Goal: Task Accomplishment & Management: Use online tool/utility

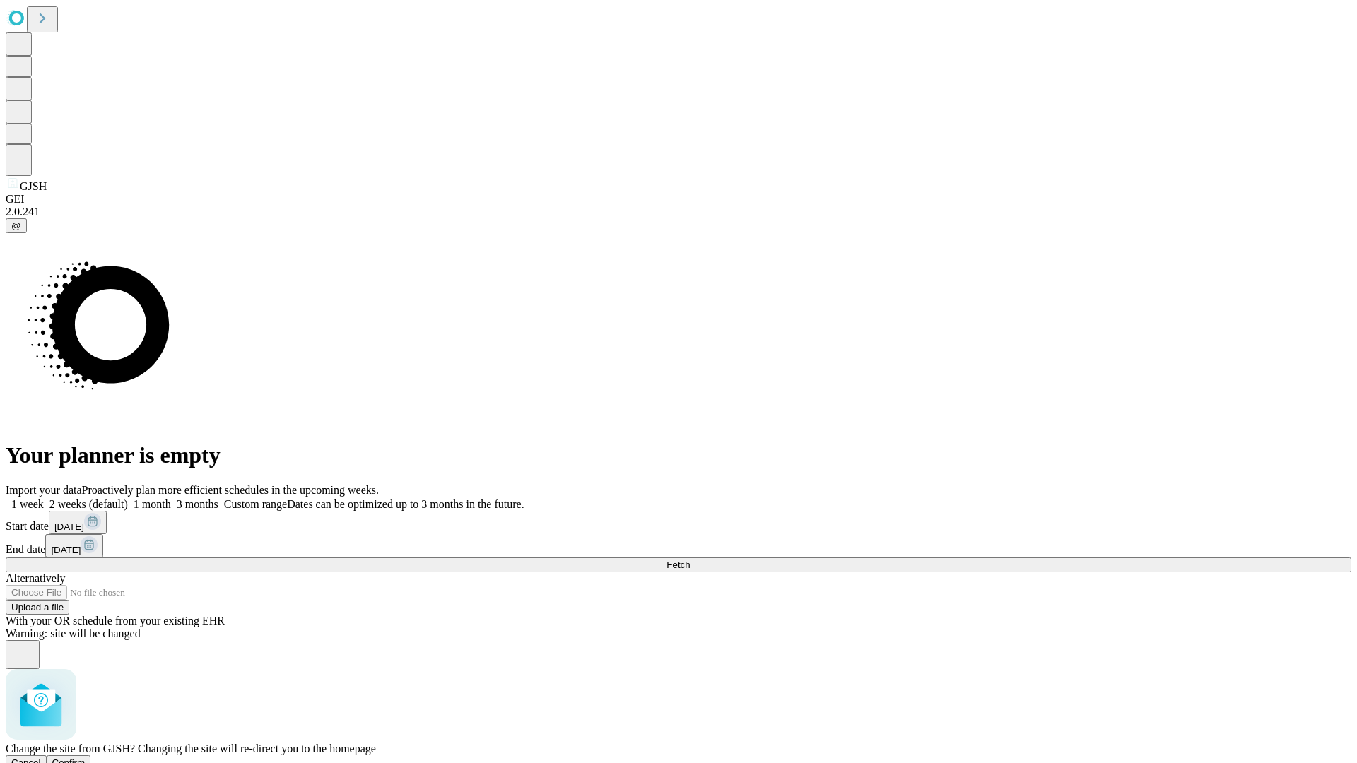
click at [86, 758] on span "Confirm" at bounding box center [68, 763] width 33 height 11
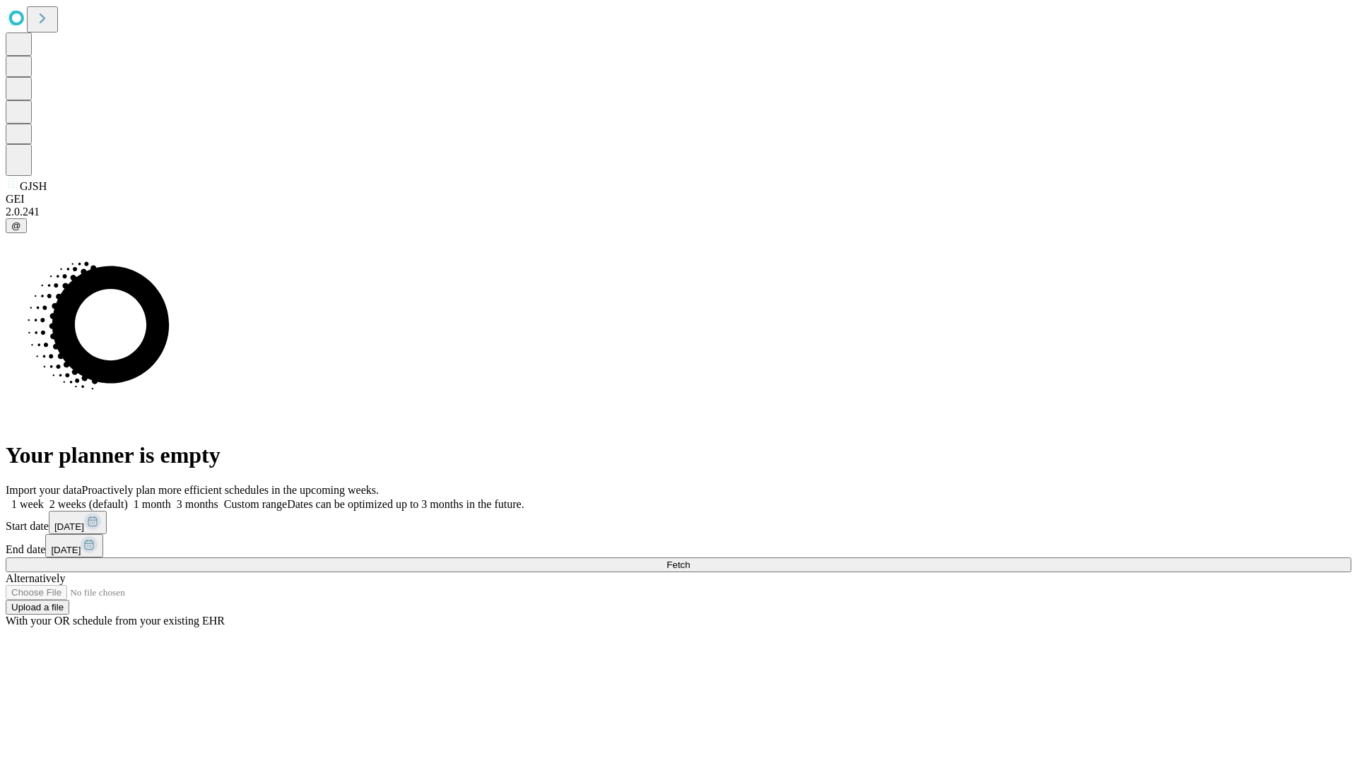
click at [44, 498] on label "1 week" at bounding box center [25, 504] width 38 height 12
click at [690, 560] on span "Fetch" at bounding box center [677, 565] width 23 height 11
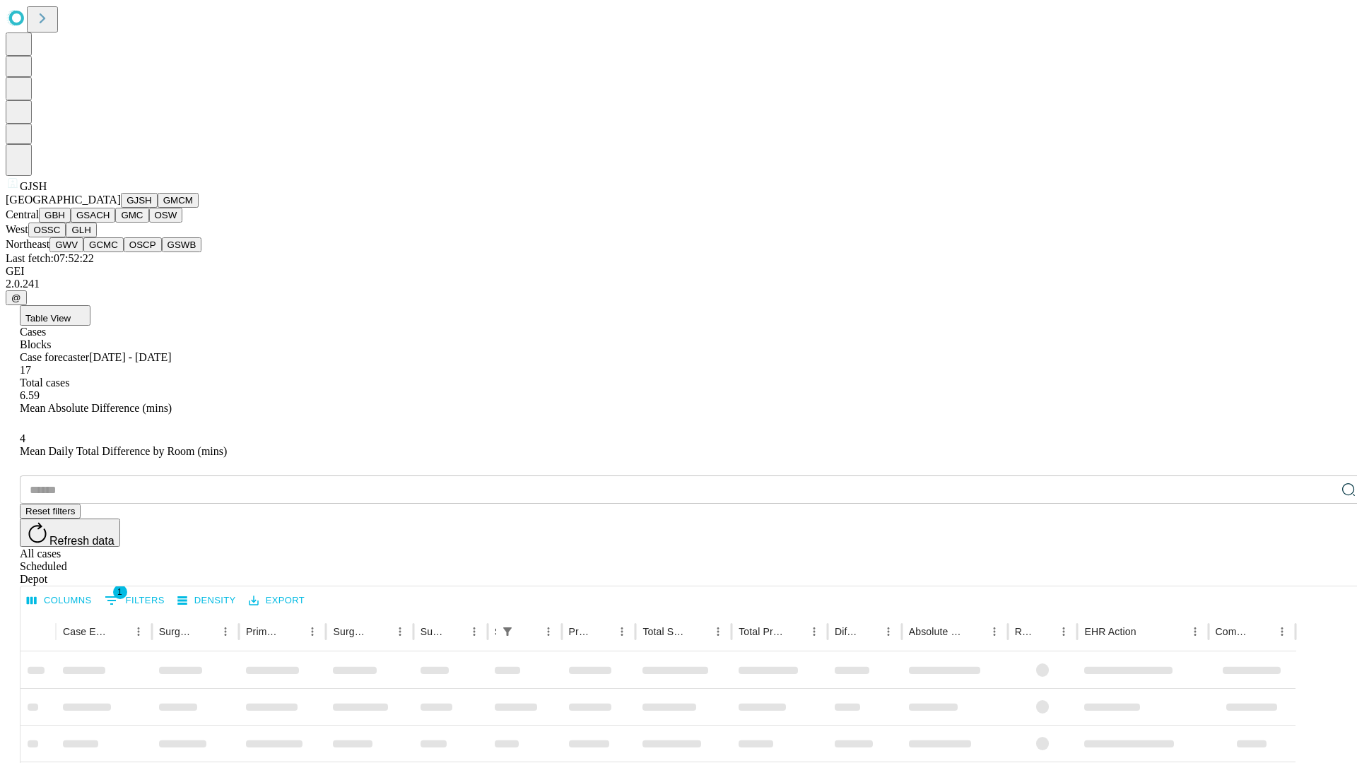
click at [158, 208] on button "GMCM" at bounding box center [178, 200] width 41 height 15
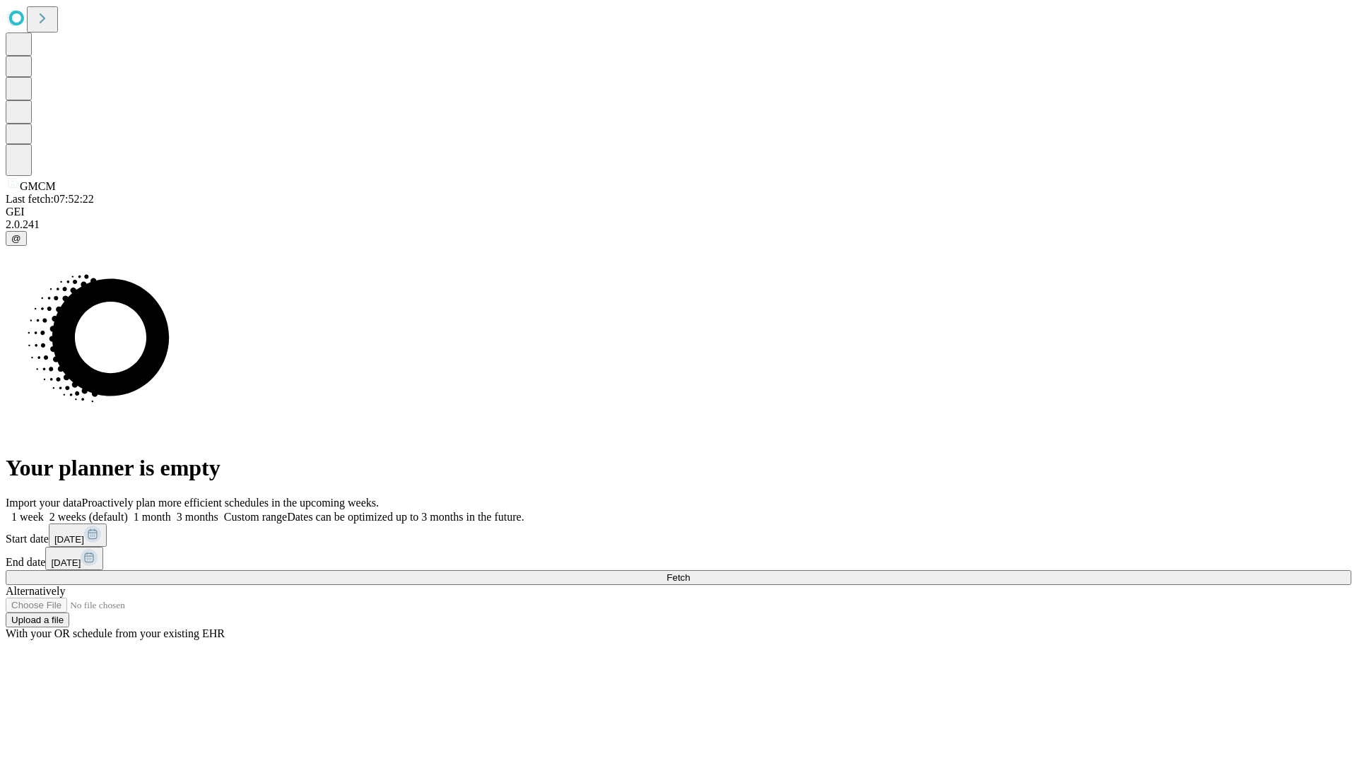
click at [44, 511] on label "1 week" at bounding box center [25, 517] width 38 height 12
click at [690, 572] on span "Fetch" at bounding box center [677, 577] width 23 height 11
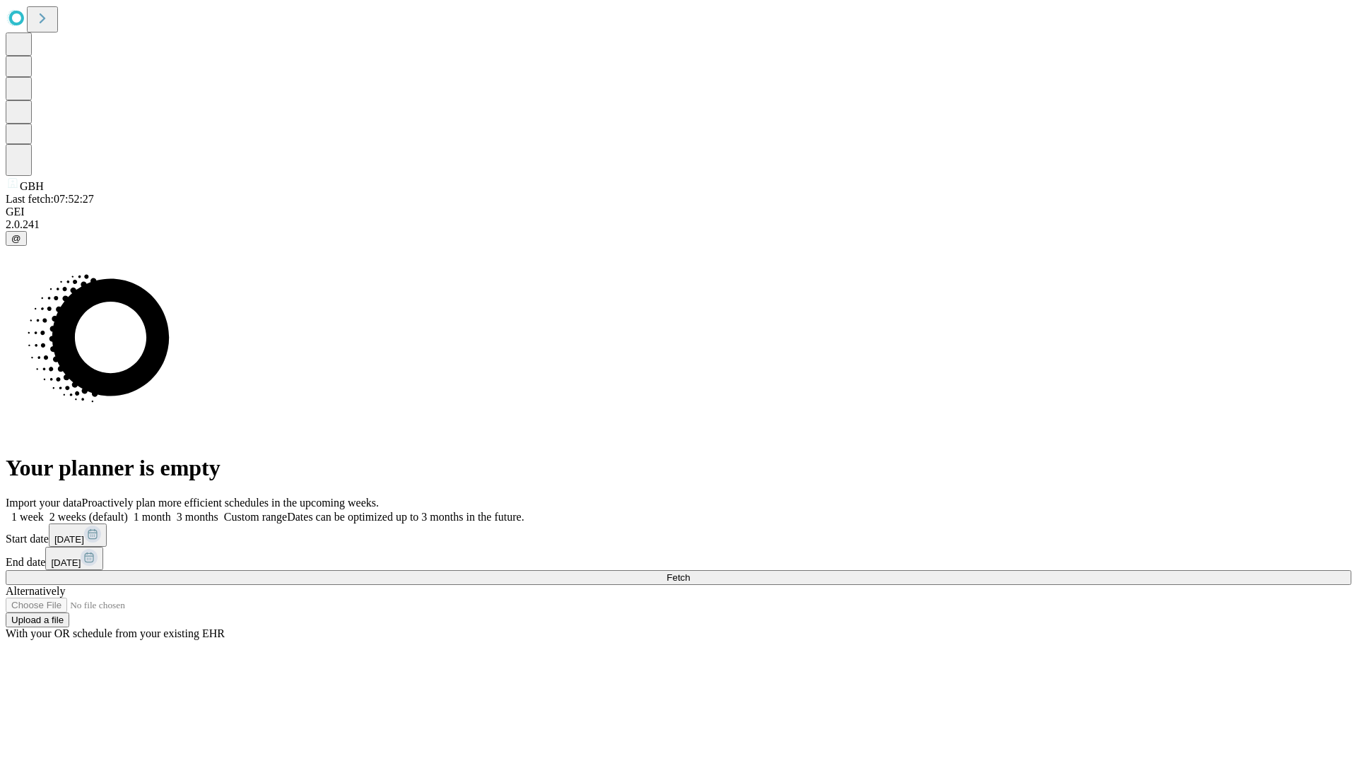
click at [44, 511] on label "1 week" at bounding box center [25, 517] width 38 height 12
click at [690, 572] on span "Fetch" at bounding box center [677, 577] width 23 height 11
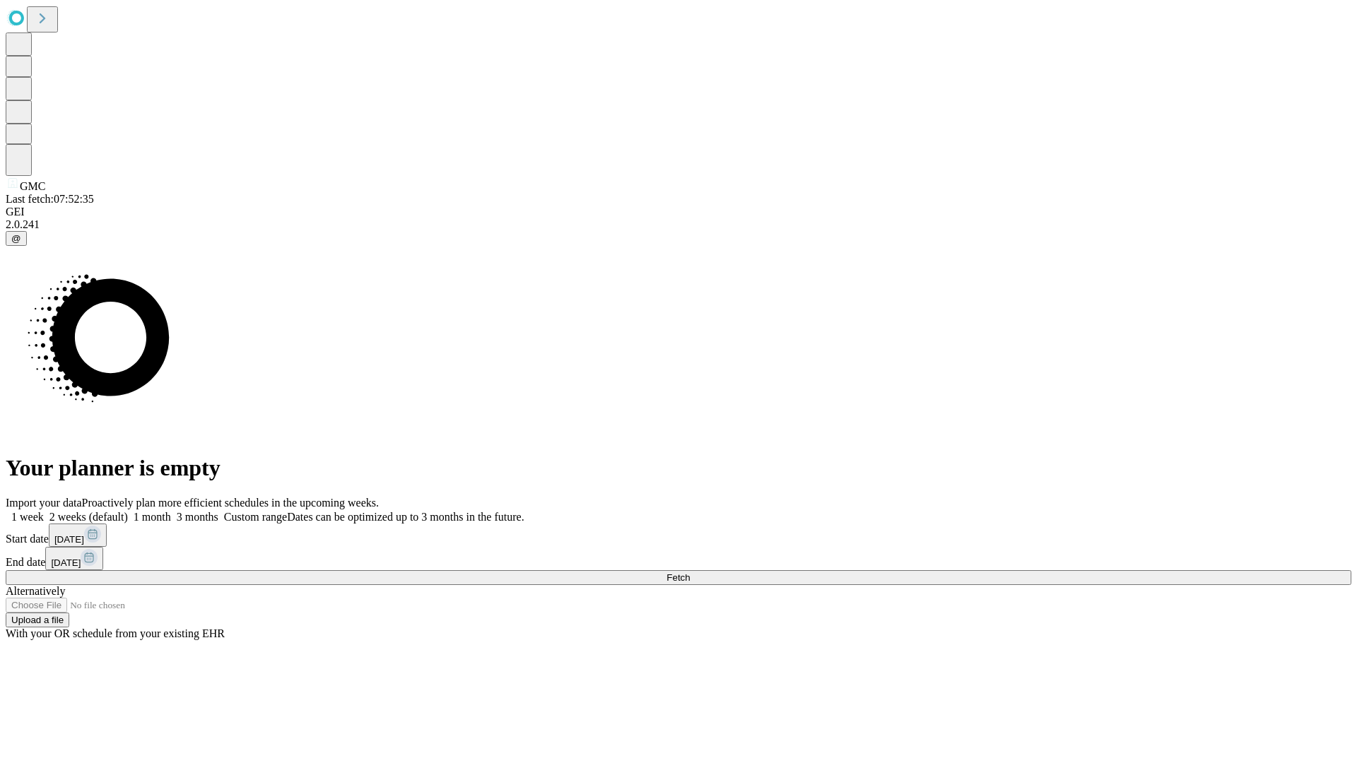
click at [44, 511] on label "1 week" at bounding box center [25, 517] width 38 height 12
click at [690, 572] on span "Fetch" at bounding box center [677, 577] width 23 height 11
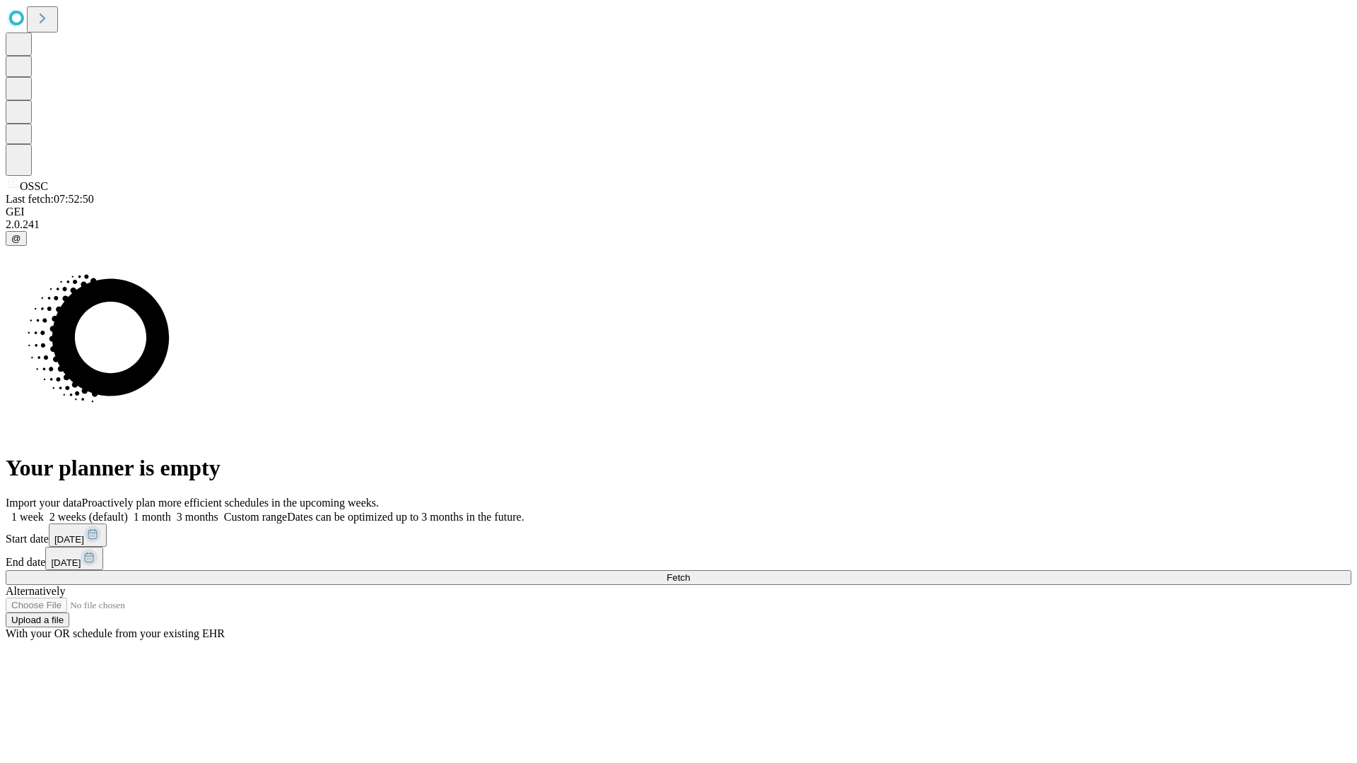
click at [44, 511] on label "1 week" at bounding box center [25, 517] width 38 height 12
click at [690, 572] on span "Fetch" at bounding box center [677, 577] width 23 height 11
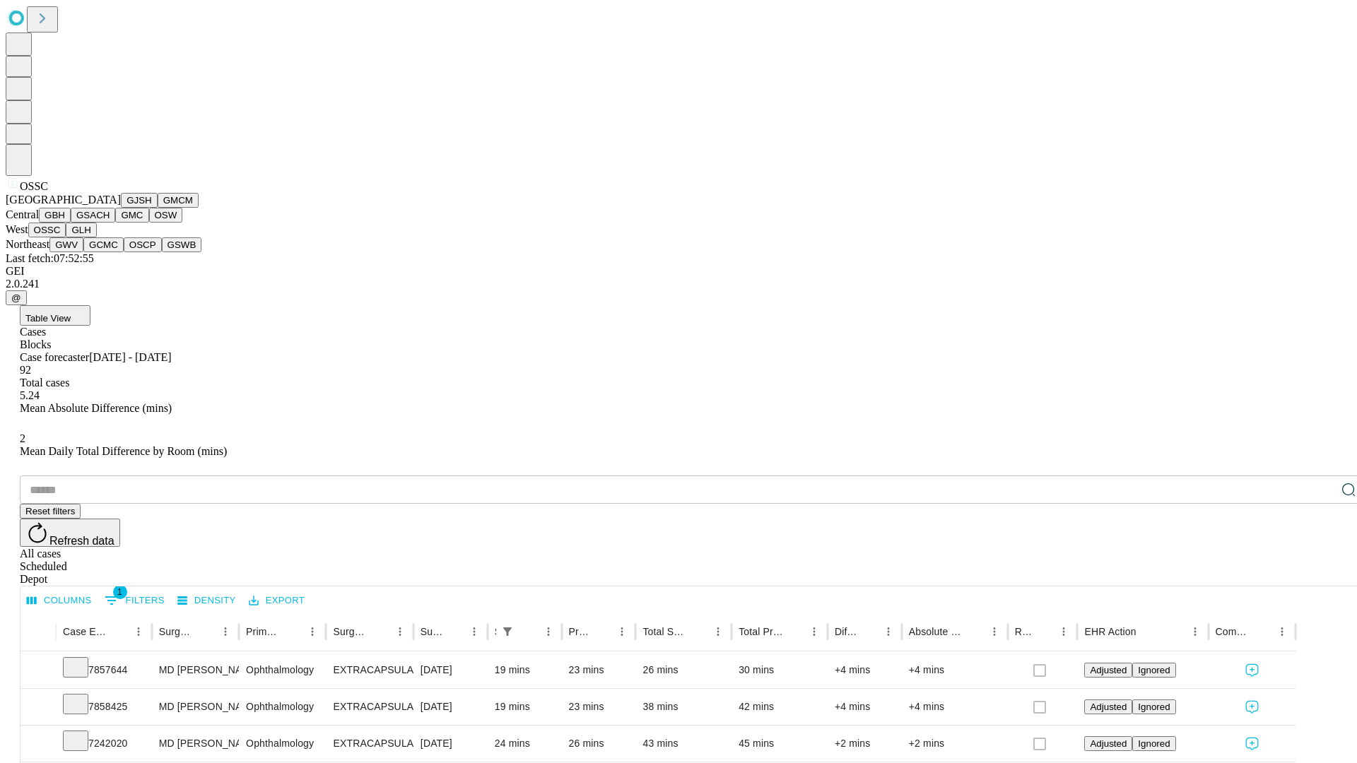
click at [96, 237] on button "GLH" at bounding box center [81, 230] width 30 height 15
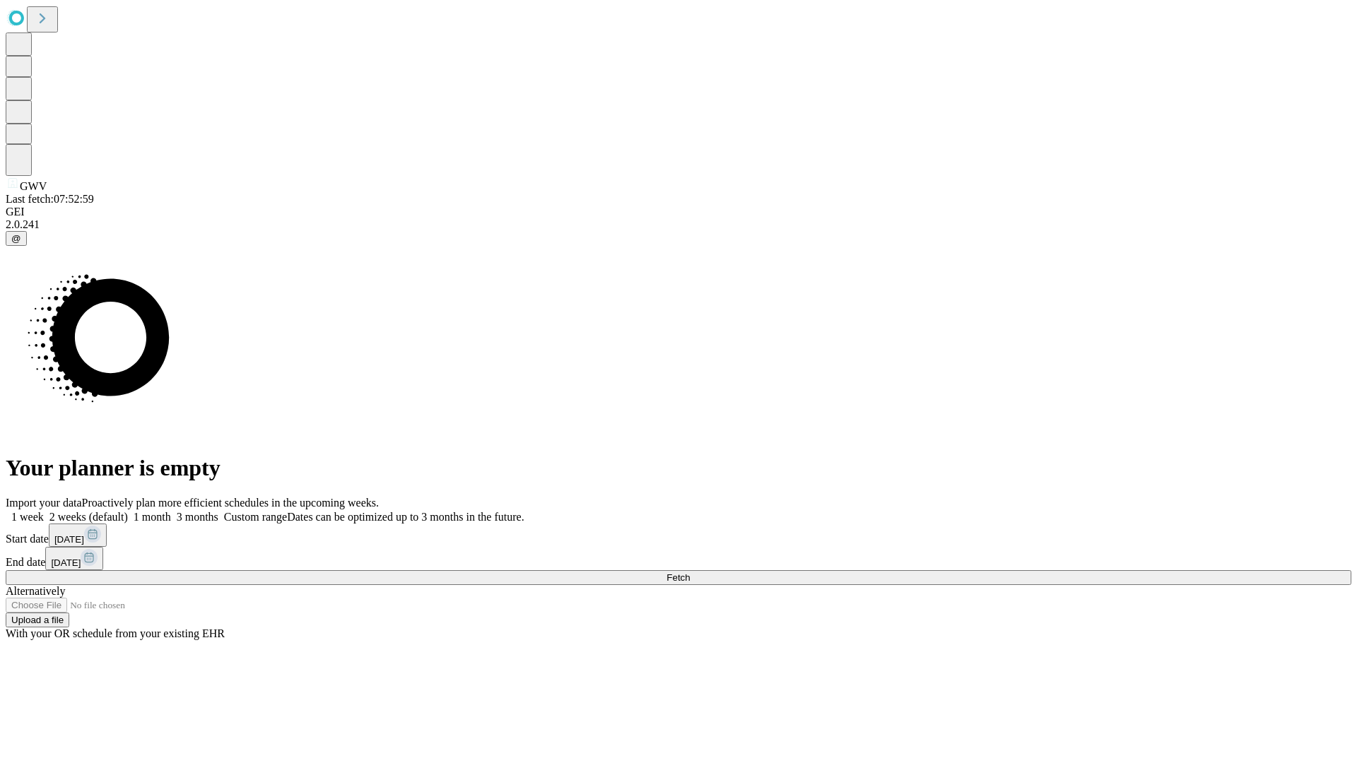
click at [690, 572] on span "Fetch" at bounding box center [677, 577] width 23 height 11
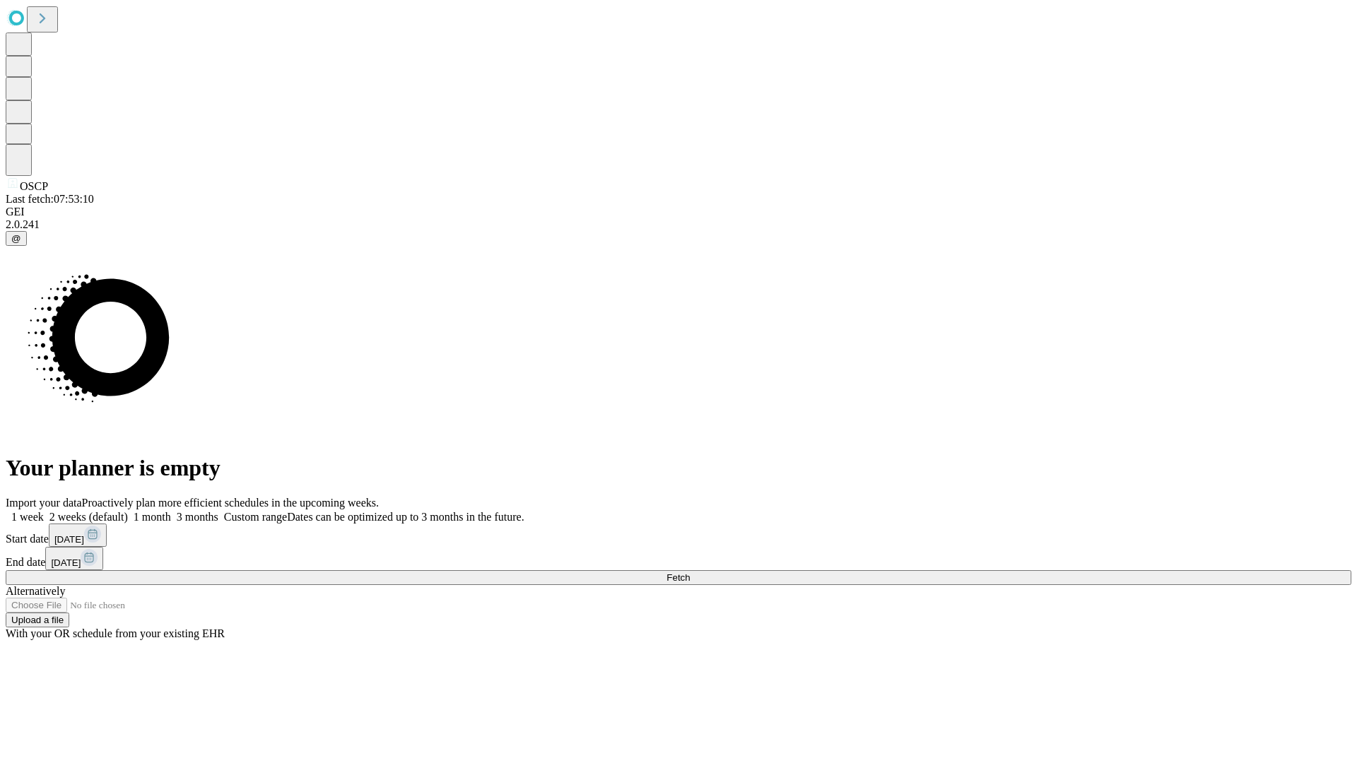
click at [44, 511] on label "1 week" at bounding box center [25, 517] width 38 height 12
click at [690, 572] on span "Fetch" at bounding box center [677, 577] width 23 height 11
